Goal: Task Accomplishment & Management: Manage account settings

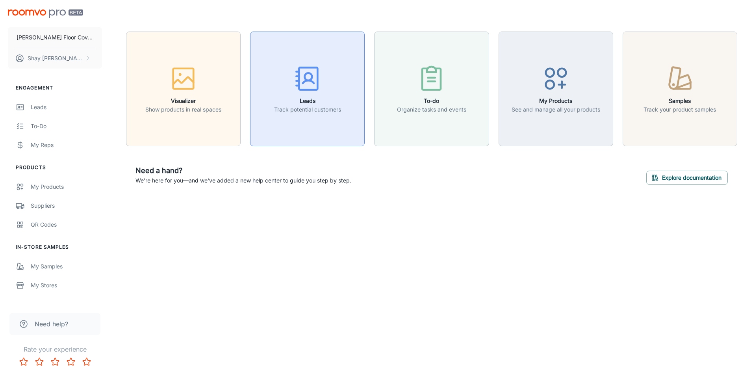
click at [284, 87] on div "button" at bounding box center [307, 80] width 67 height 33
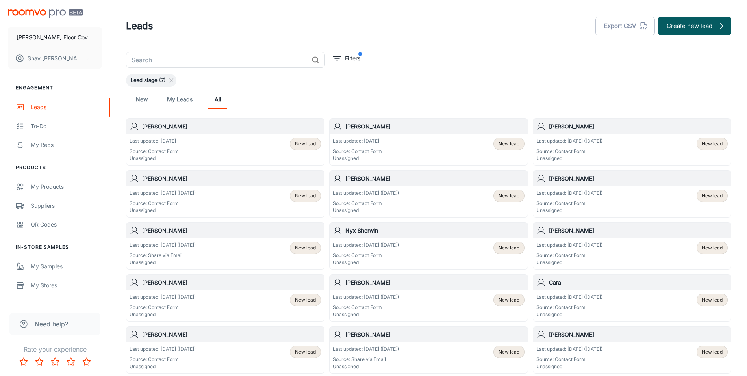
click at [419, 143] on div "Last updated: [DATE] Source: Contact Form Unassigned New lead" at bounding box center [428, 149] width 191 height 24
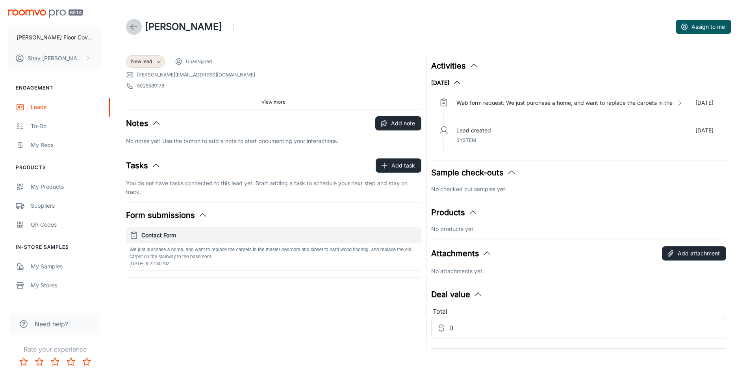
click at [136, 26] on icon at bounding box center [133, 26] width 9 height 9
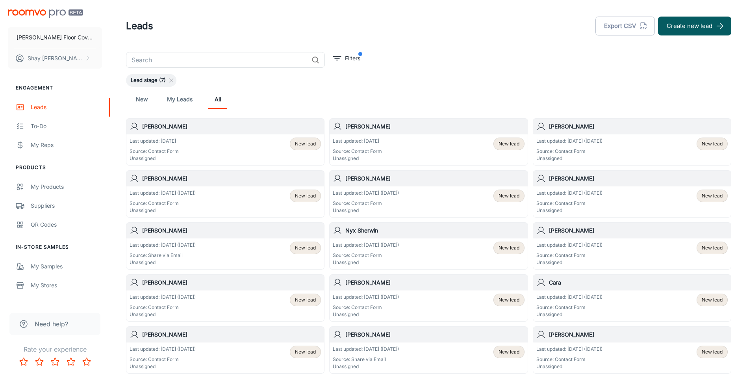
click at [186, 143] on div "Last updated: [DATE] Source: Contact Form Unassigned New lead" at bounding box center [225, 149] width 191 height 24
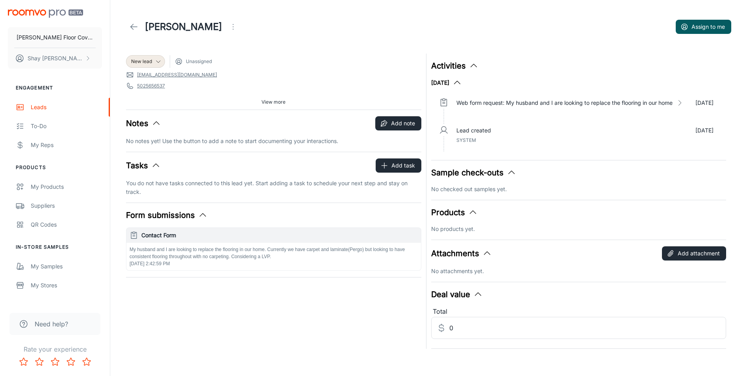
click at [130, 26] on icon at bounding box center [133, 26] width 9 height 9
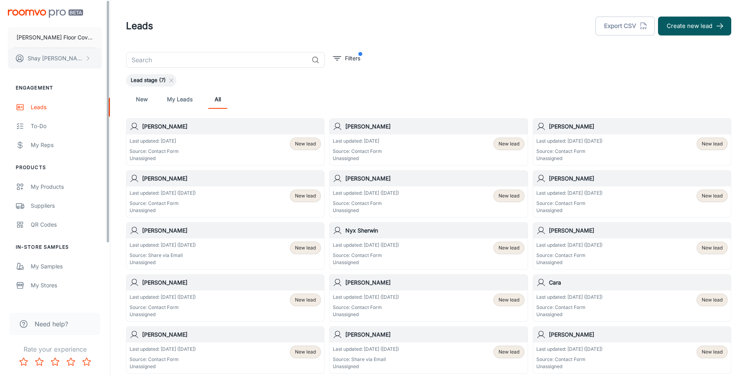
click at [50, 60] on p "[PERSON_NAME]" at bounding box center [56, 58] width 56 height 9
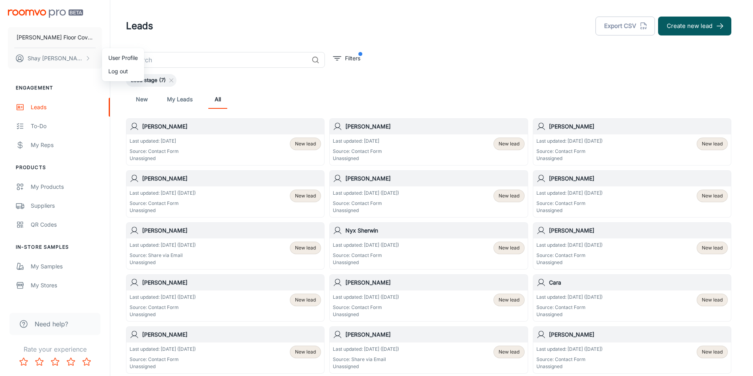
click at [115, 71] on li "Log out" at bounding box center [123, 71] width 42 height 13
